Goal: Check status: Check status

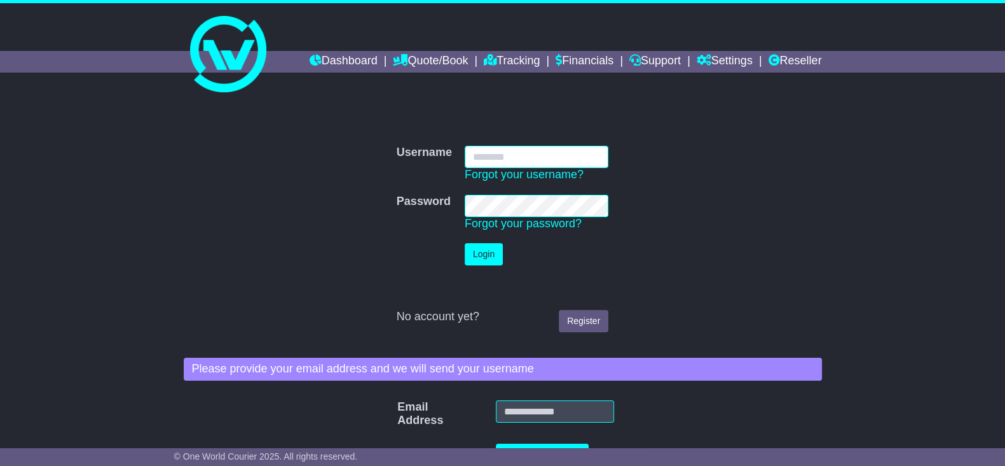
click at [528, 151] on input "Username" at bounding box center [537, 157] width 144 height 22
type input "**********"
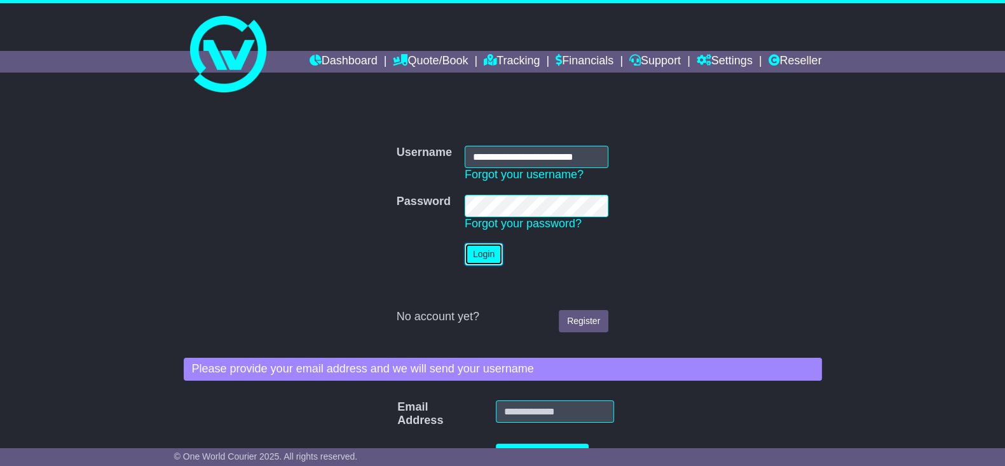
click at [472, 246] on button "Login" at bounding box center [484, 254] width 38 height 22
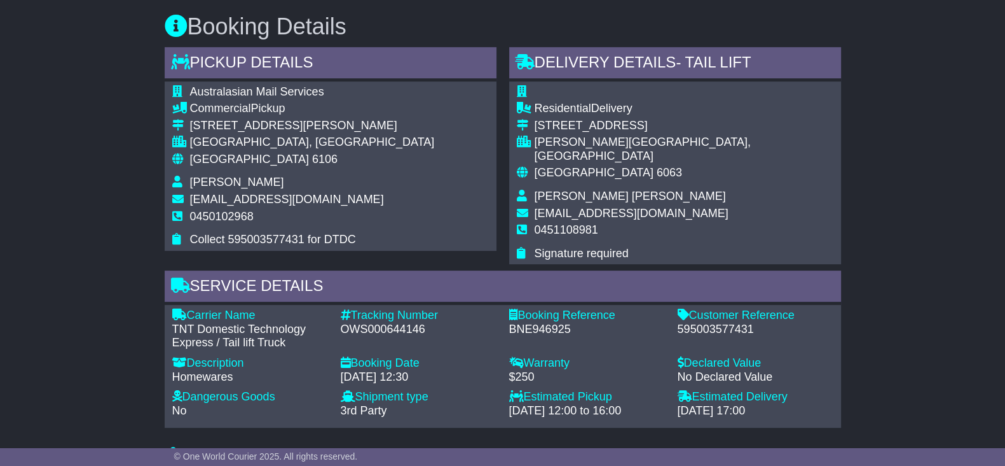
scroll to position [715, 0]
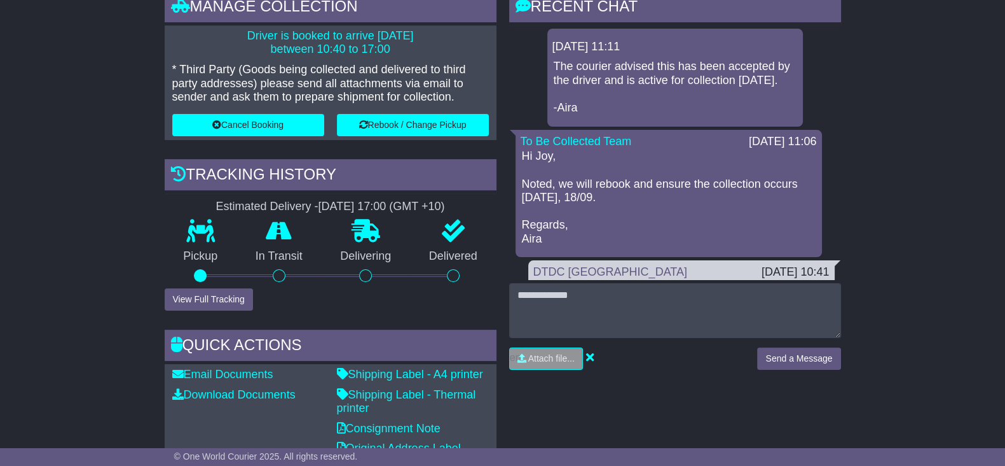
scroll to position [397, 0]
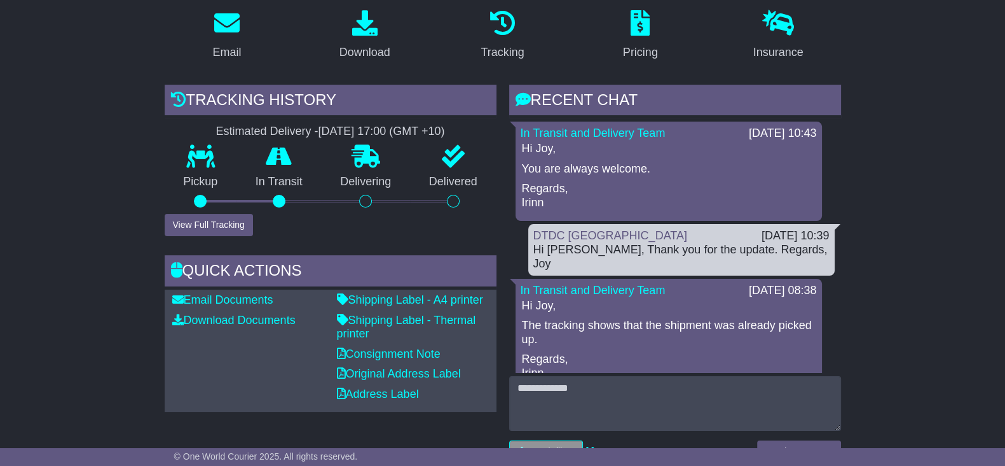
scroll to position [556, 0]
